Goal: Find specific page/section: Find specific page/section

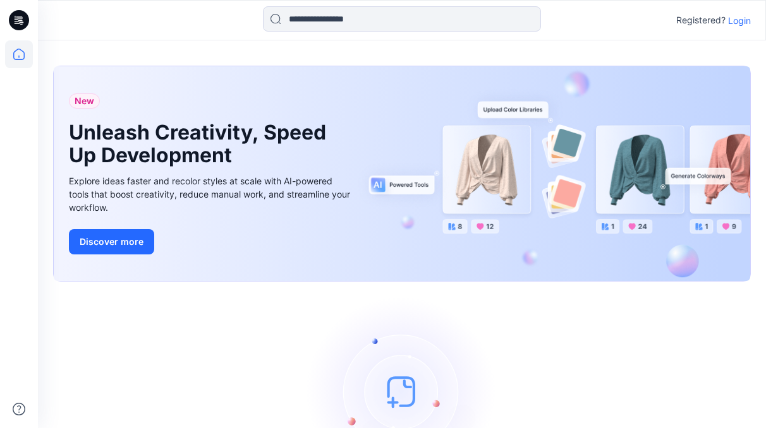
click at [739, 21] on p "Login" at bounding box center [739, 20] width 23 height 13
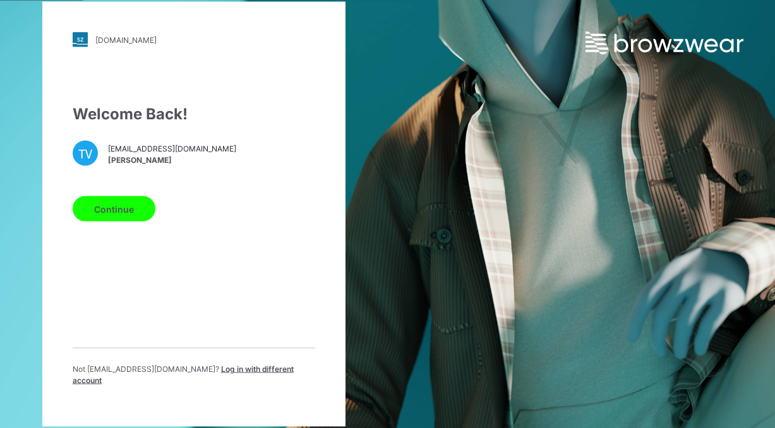
click at [103, 219] on button "Continue" at bounding box center [114, 208] width 83 height 25
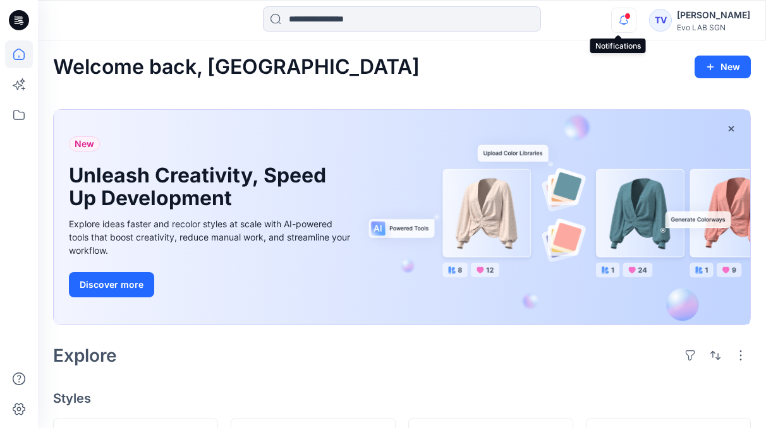
click at [621, 21] on icon "button" at bounding box center [623, 20] width 9 height 8
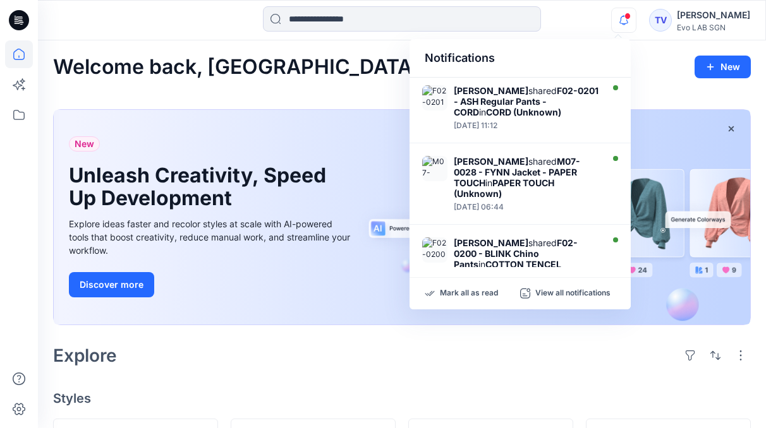
click at [662, 57] on div "Welcome back, Towonda New" at bounding box center [401, 67] width 697 height 23
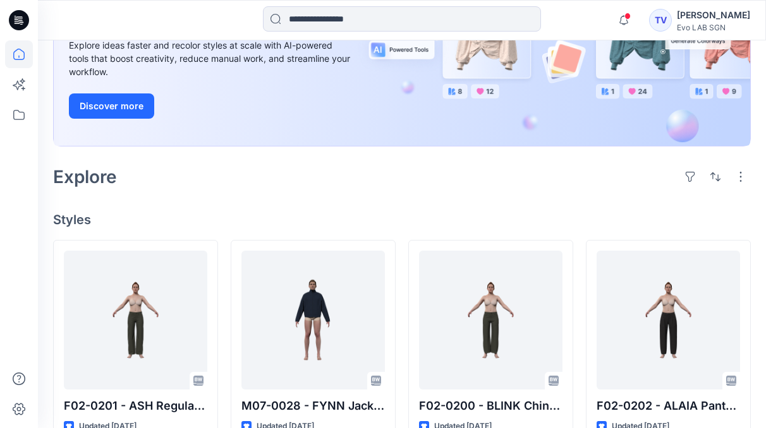
scroll to position [185, 0]
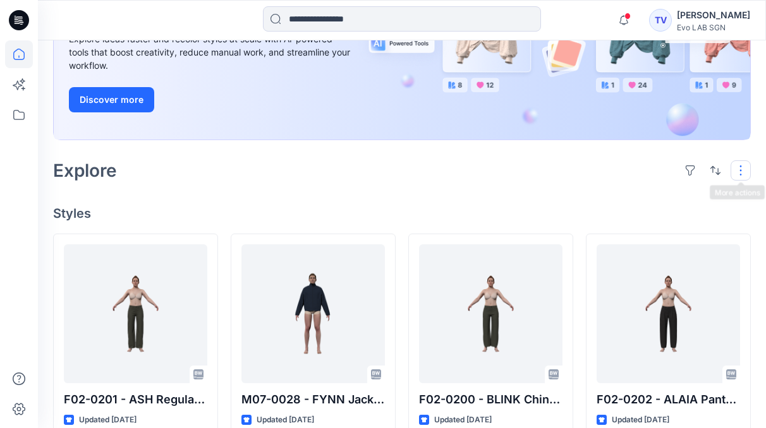
click at [740, 174] on button "button" at bounding box center [740, 170] width 20 height 20
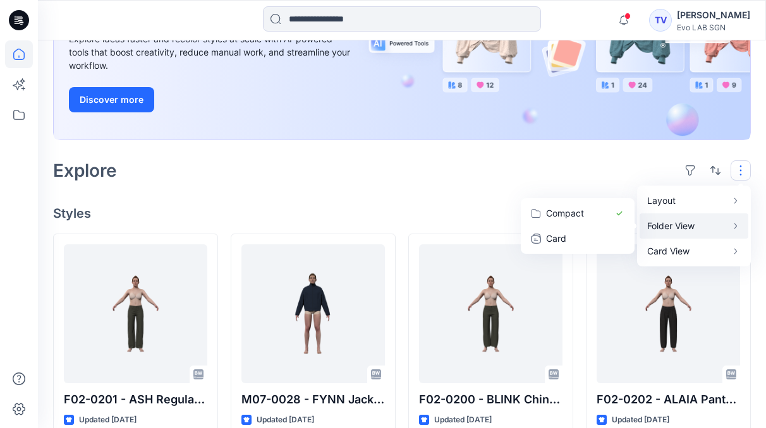
click at [692, 228] on p "Folder View" at bounding box center [687, 226] width 80 height 15
click at [578, 212] on p "Compact" at bounding box center [577, 213] width 63 height 15
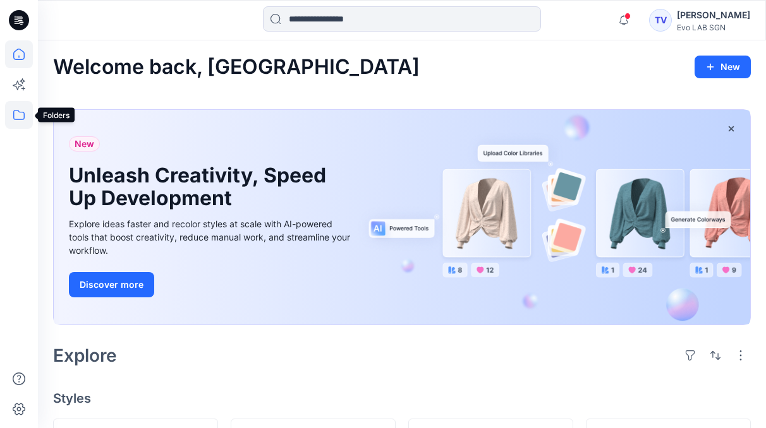
click at [15, 114] on icon at bounding box center [19, 115] width 28 height 28
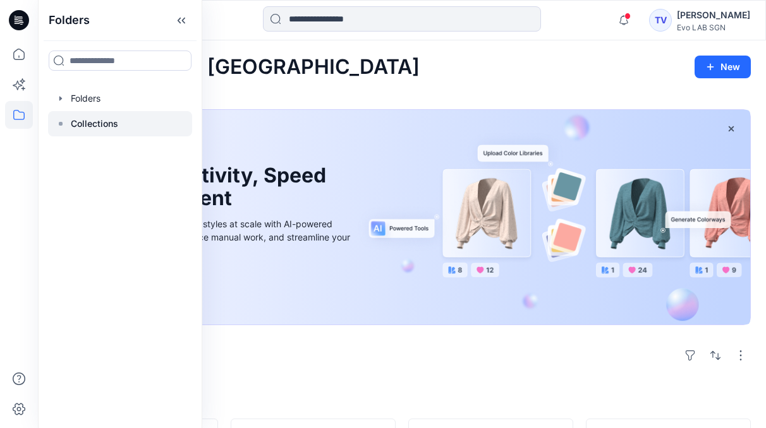
click at [114, 125] on p "Collections" at bounding box center [94, 123] width 47 height 15
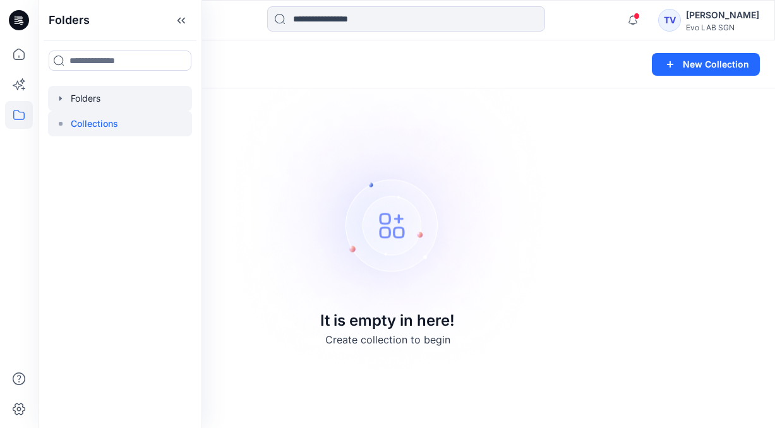
click at [90, 99] on div at bounding box center [120, 98] width 144 height 25
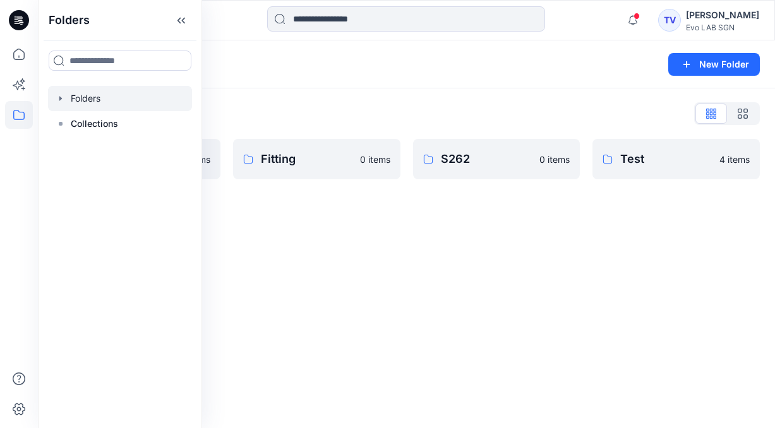
click at [438, 271] on div "Folders New Folder Folders List Fit Women 0 items Fitting 0 items S262 0 items …" at bounding box center [406, 234] width 737 height 388
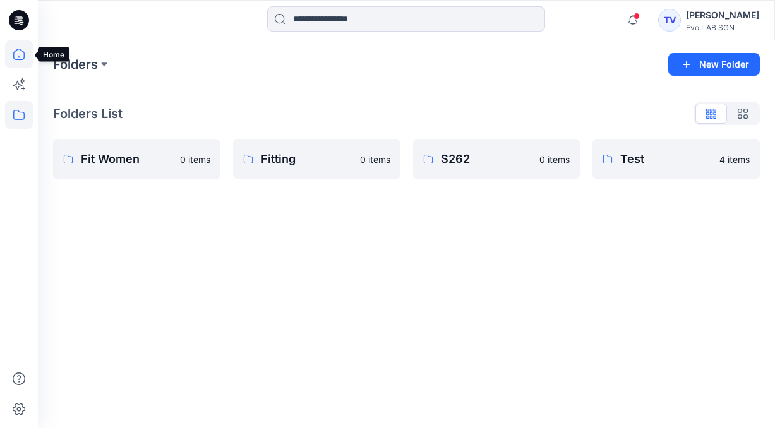
click at [20, 57] on icon at bounding box center [19, 54] width 28 height 28
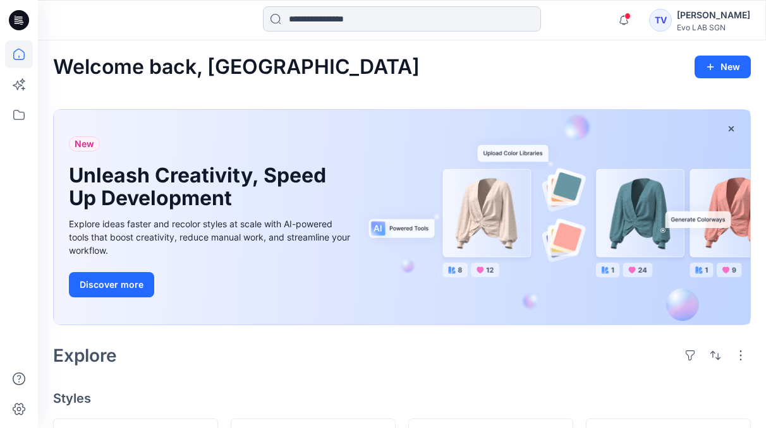
click at [371, 20] on input at bounding box center [402, 18] width 278 height 25
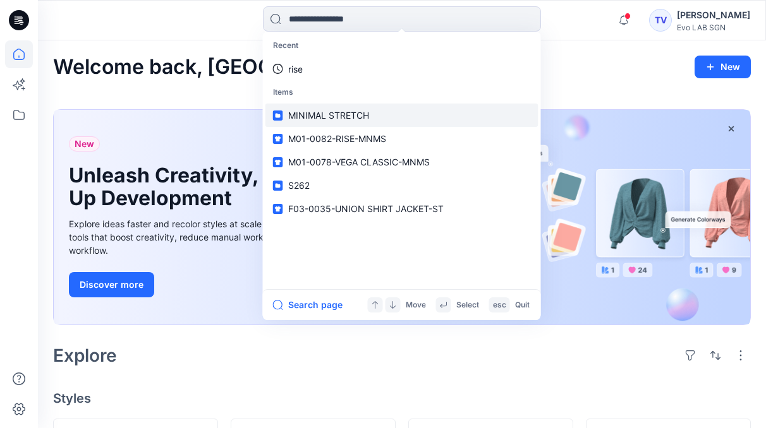
click at [319, 113] on span "MINIMAL STRETCH" at bounding box center [328, 115] width 81 height 11
